Goal: Find specific page/section: Find specific page/section

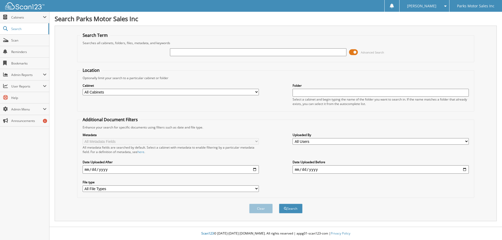
click at [301, 51] on input "text" at bounding box center [258, 52] width 176 height 8
type input "97841"
click at [279, 204] on button "Search" at bounding box center [291, 209] width 24 height 10
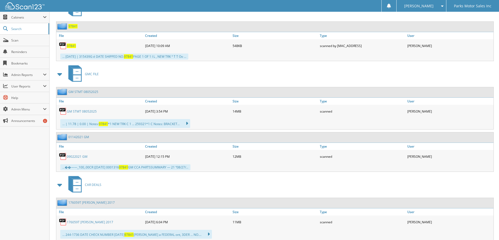
scroll to position [206, 0]
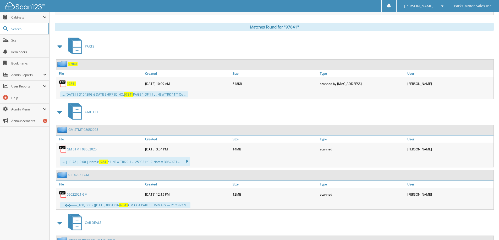
click at [69, 85] on span "97841" at bounding box center [71, 84] width 9 height 4
